Goal: Information Seeking & Learning: Learn about a topic

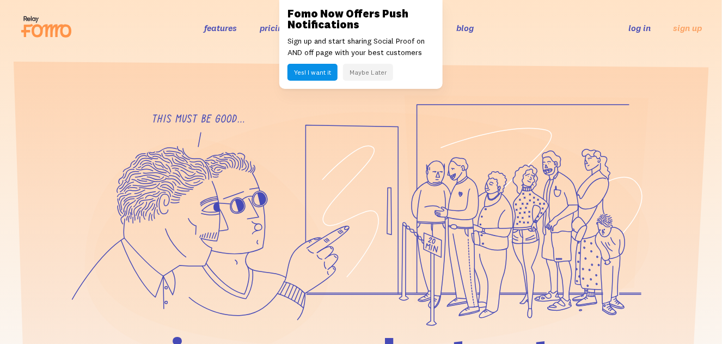
click at [364, 72] on button "Maybe Later" at bounding box center [368, 72] width 50 height 17
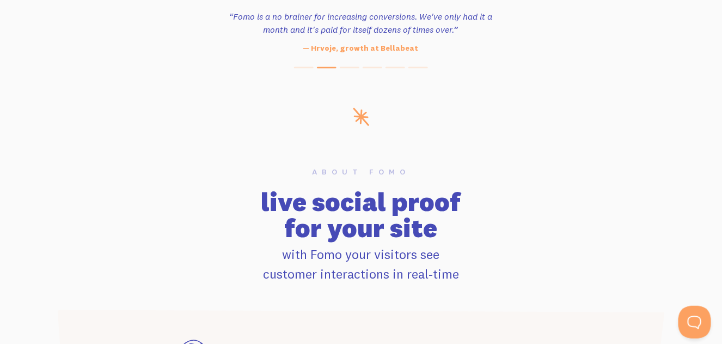
scroll to position [5501, 0]
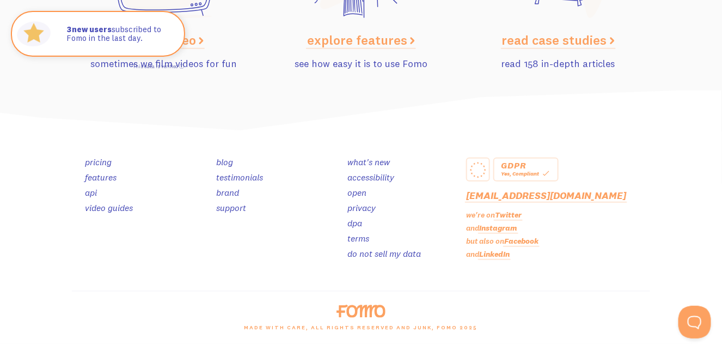
click at [227, 163] on link "blog" at bounding box center [224, 161] width 17 height 11
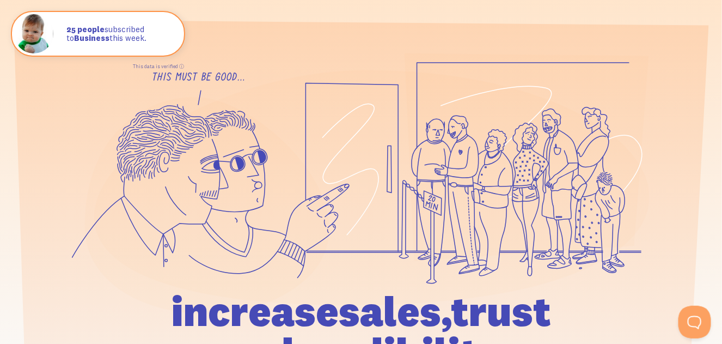
scroll to position [0, 0]
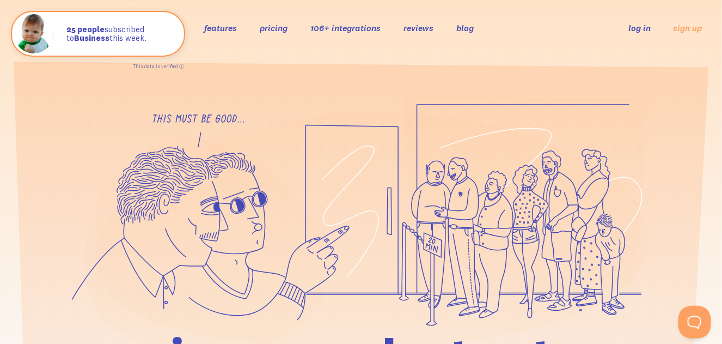
click at [473, 30] on link "blog" at bounding box center [464, 27] width 17 height 11
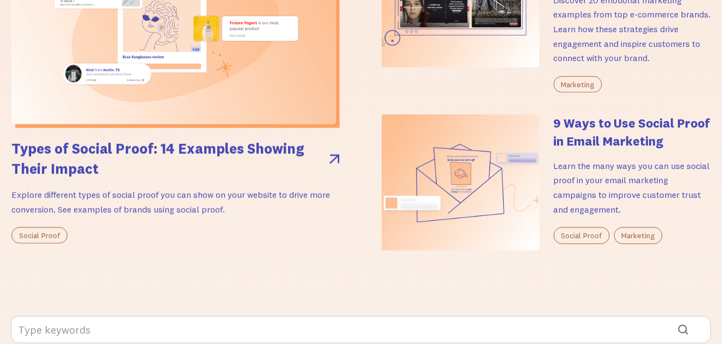
scroll to position [436, 0]
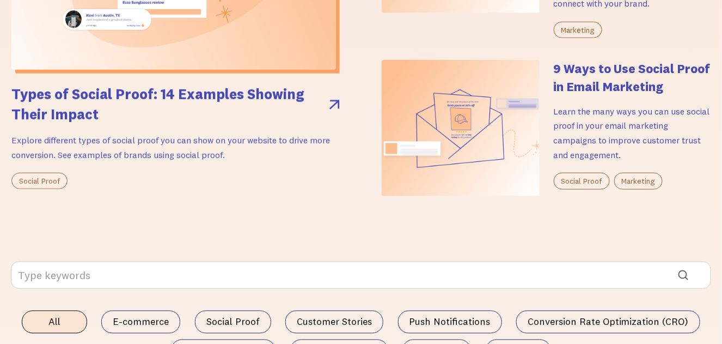
click at [196, 143] on p "Explore different types of social proof you can show on your website to drive m…" at bounding box center [175, 147] width 328 height 29
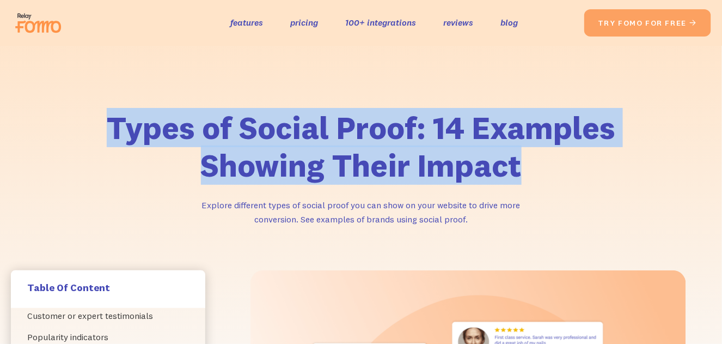
drag, startPoint x: 530, startPoint y: 168, endPoint x: 103, endPoint y: 126, distance: 429.0
click at [103, 126] on h1 "Types of Social Proof: 14 Examples Showing Their Impact" at bounding box center [360, 147] width 555 height 76
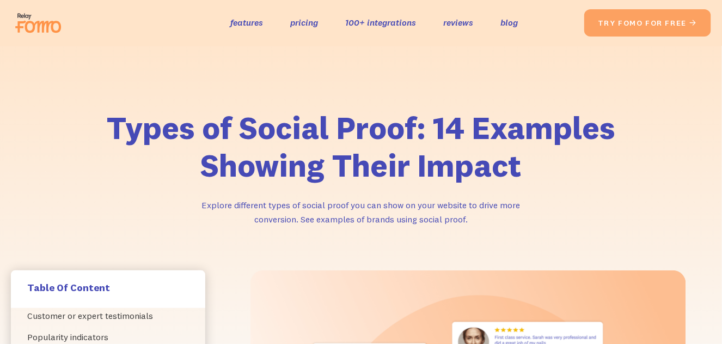
click at [658, 176] on div "Types of Social Proof: 14 Examples Showing Their Impact Explore different types…" at bounding box center [361, 185] width 722 height 170
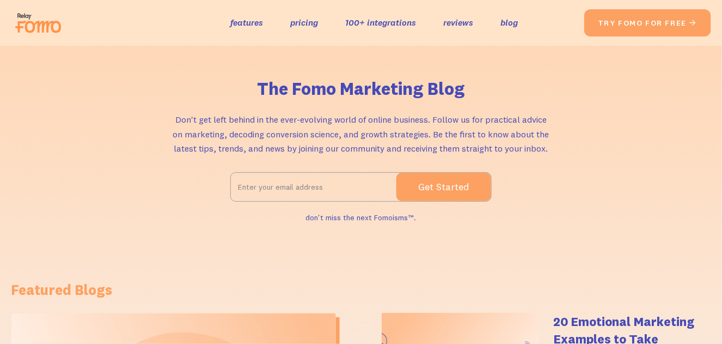
click at [39, 19] on img at bounding box center [41, 22] width 61 height 35
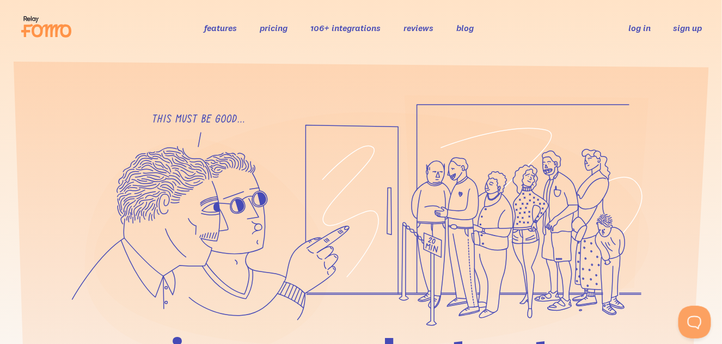
click at [693, 28] on link "sign up" at bounding box center [688, 27] width 29 height 11
